Goal: Task Accomplishment & Management: Use online tool/utility

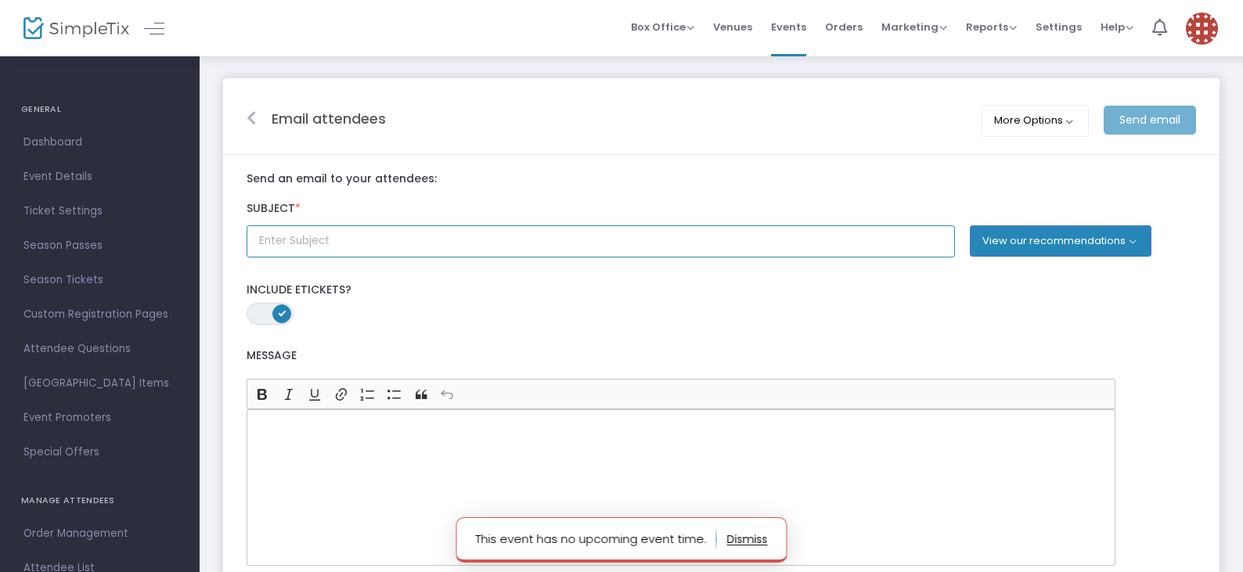
click at [267, 239] on input "text" at bounding box center [601, 241] width 709 height 32
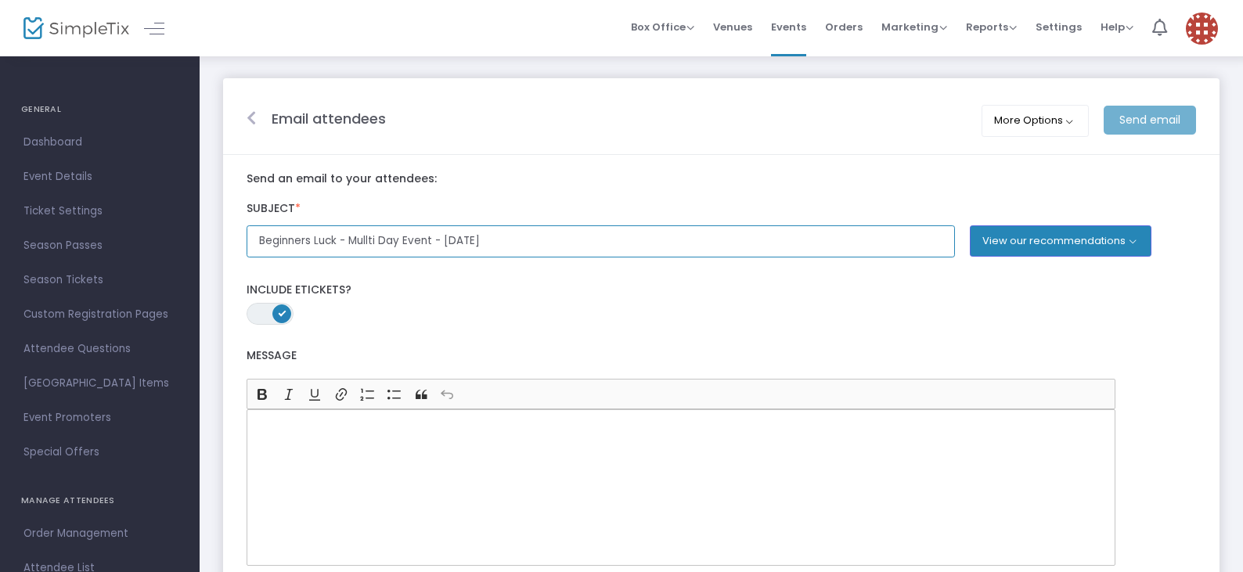
type input "Beginners Luck - Mullti Day Event - [DATE]"
click at [281, 315] on span "ON" at bounding box center [283, 313] width 8 height 8
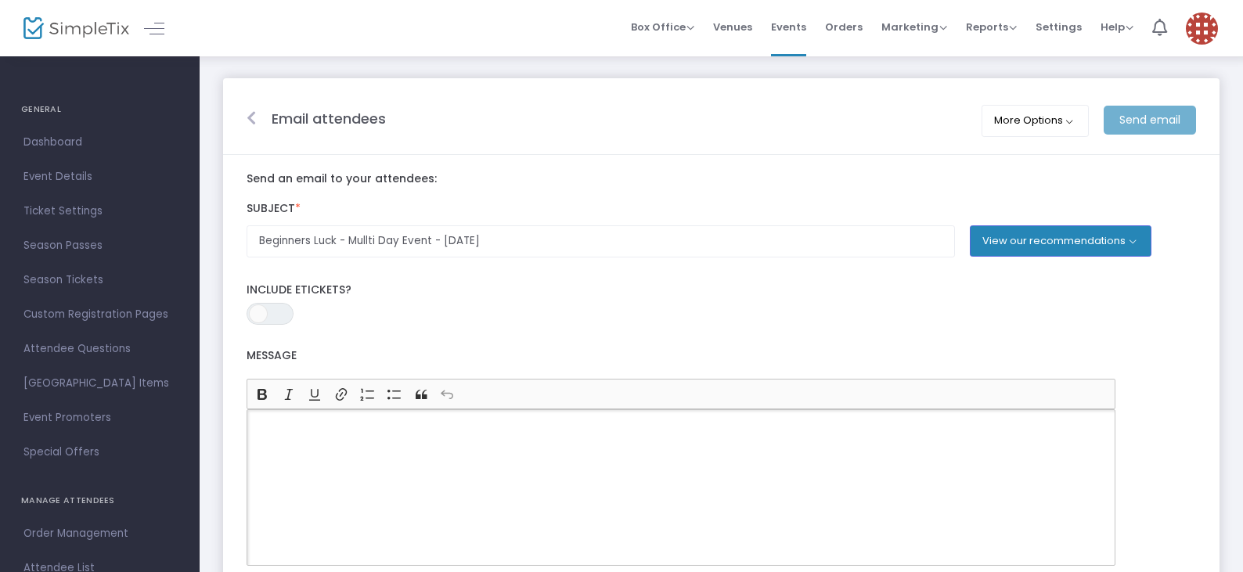
click at [273, 429] on p "Rich Text Editor, main" at bounding box center [682, 428] width 856 height 16
